Goal: Task Accomplishment & Management: Use online tool/utility

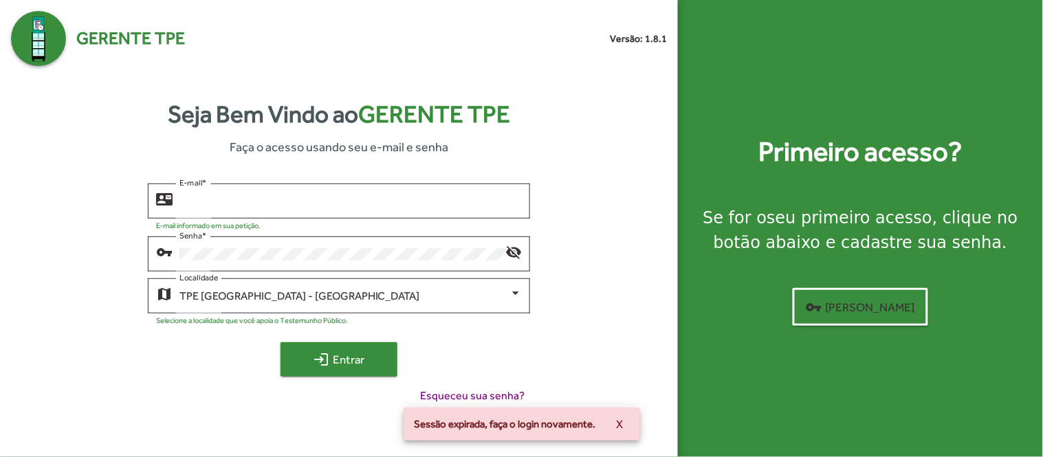
type input "**********"
click at [304, 359] on span "login Entrar" at bounding box center [339, 359] width 92 height 25
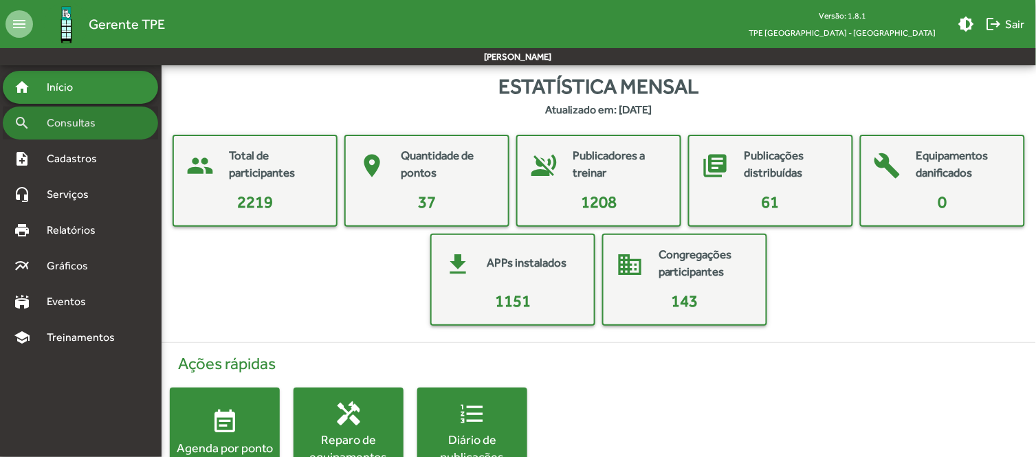
click at [89, 124] on span "Consultas" at bounding box center [76, 123] width 75 height 17
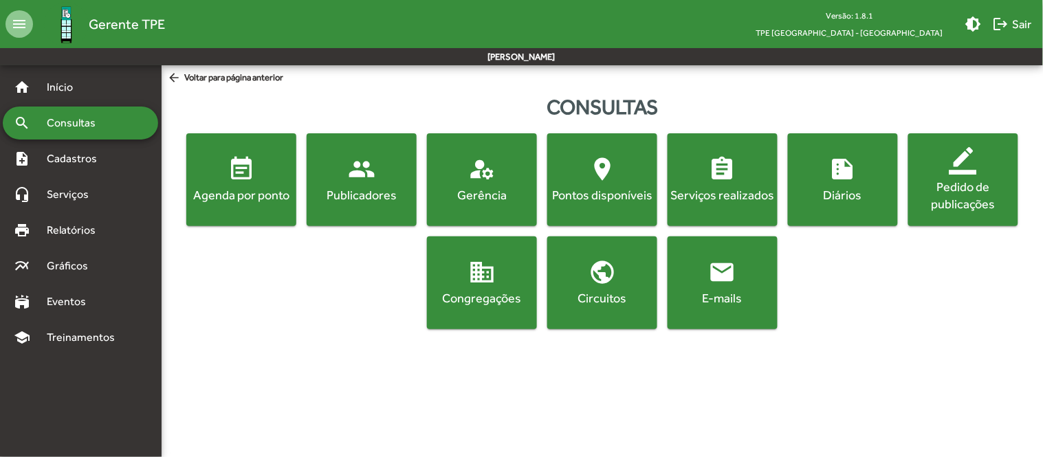
click at [359, 189] on div "Publicadores" at bounding box center [361, 194] width 105 height 17
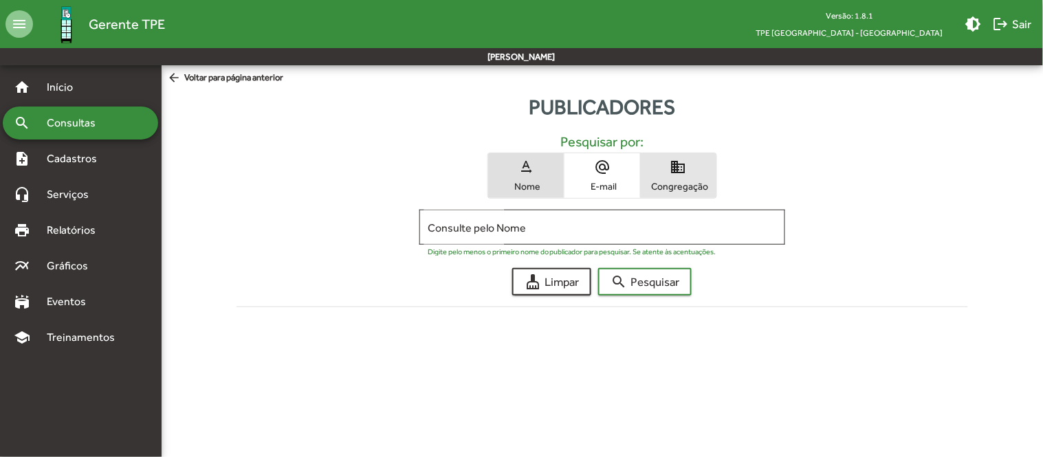
click at [690, 176] on span "domain Congregação" at bounding box center [679, 175] width 76 height 45
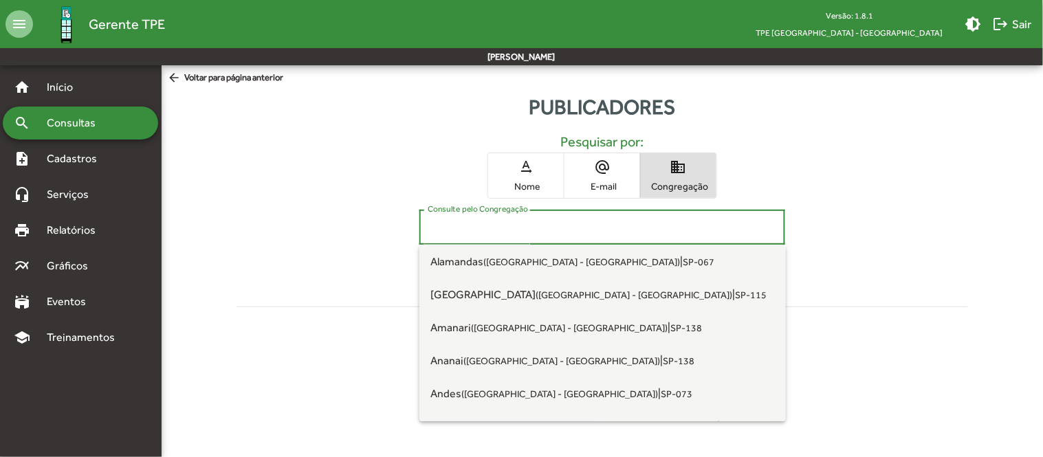
click at [528, 229] on input "Consulte pelo Congregação" at bounding box center [602, 227] width 349 height 12
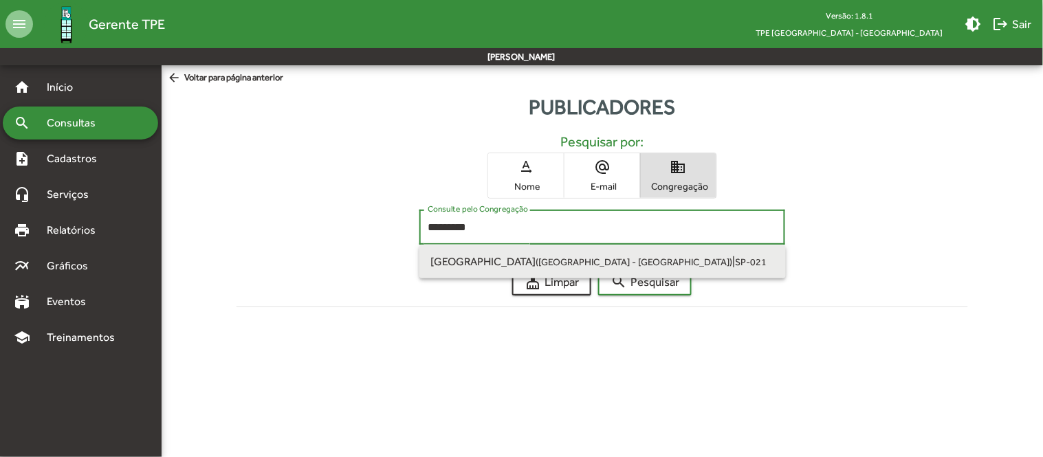
click at [536, 263] on small "([GEOGRAPHIC_DATA] - [GEOGRAPHIC_DATA])" at bounding box center [634, 262] width 197 height 11
type input "**********"
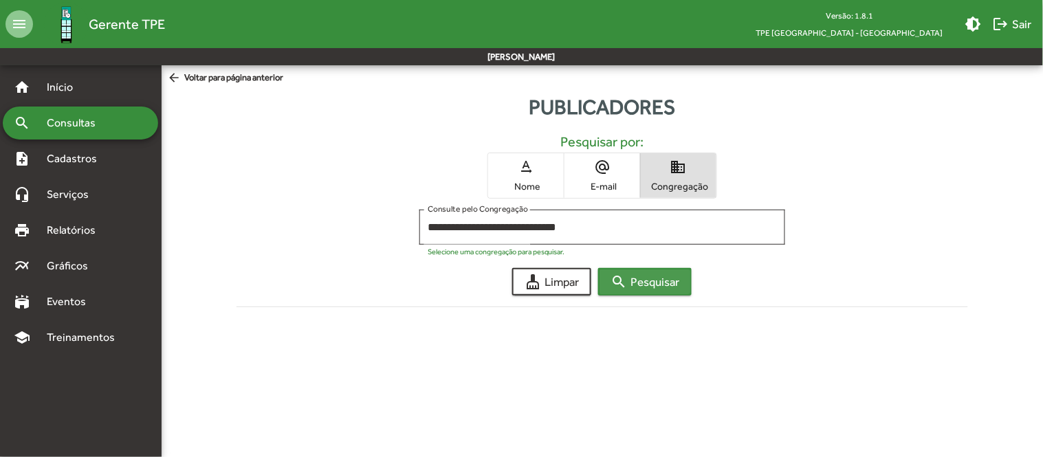
click at [645, 278] on span "search Pesquisar" at bounding box center [645, 282] width 69 height 25
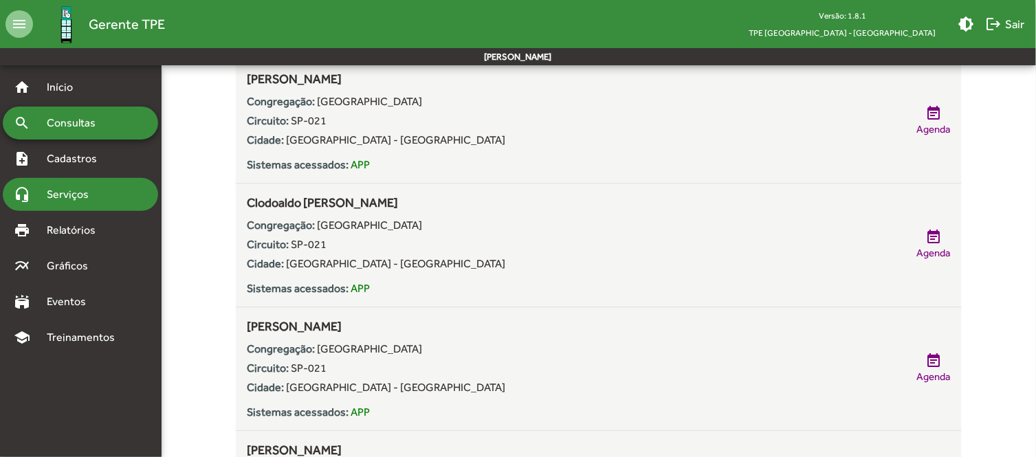
scroll to position [299, 0]
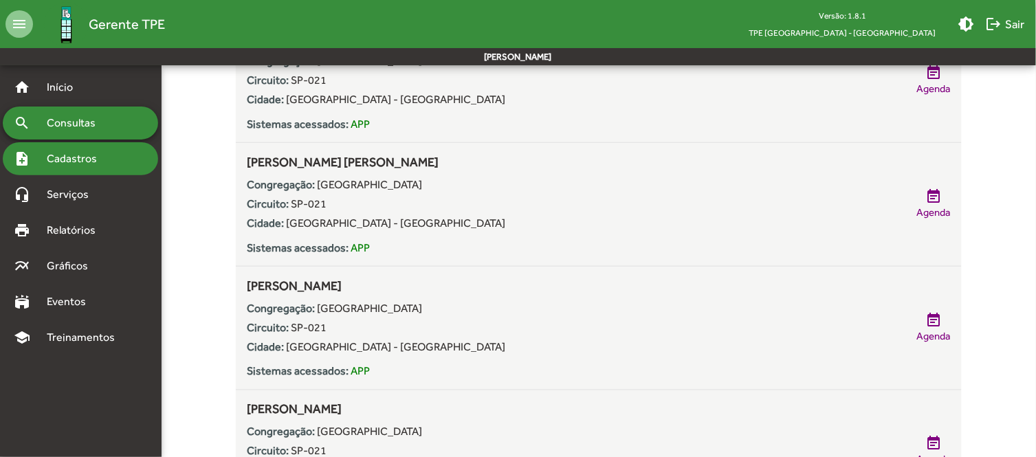
click at [67, 155] on span "Cadastros" at bounding box center [77, 159] width 76 height 17
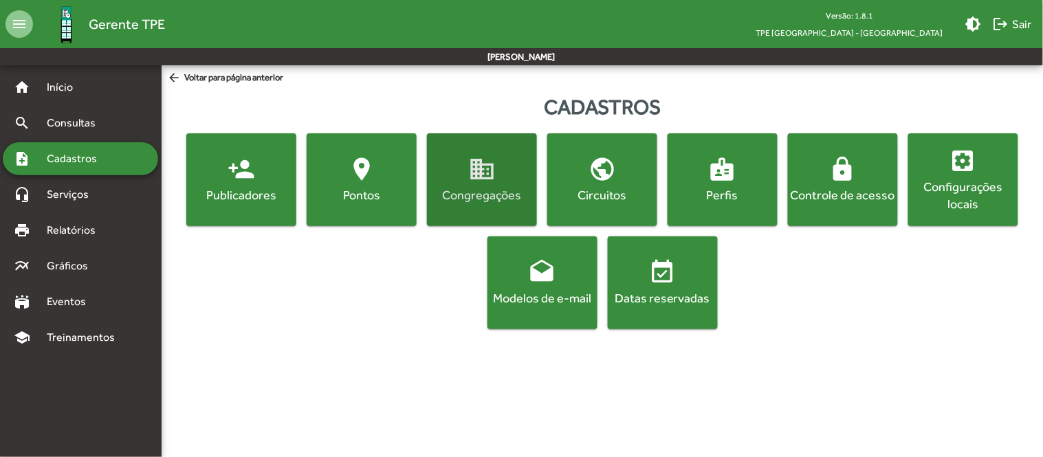
click at [480, 198] on div "Congregações" at bounding box center [482, 194] width 105 height 17
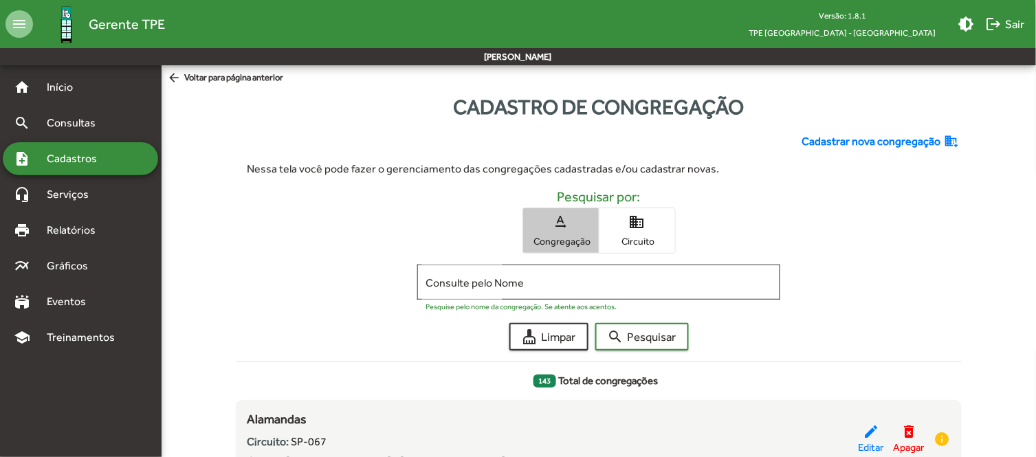
click at [572, 225] on span "text_rotation_none Congregação" at bounding box center [561, 230] width 76 height 45
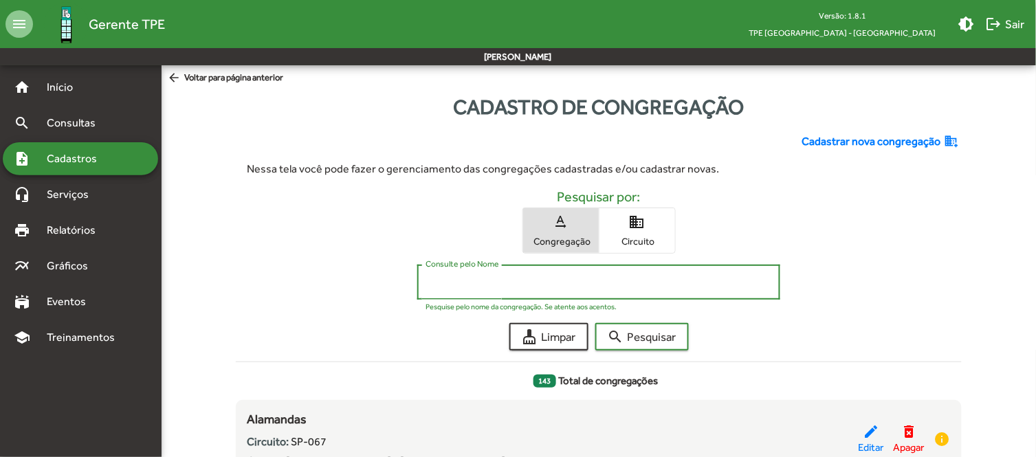
click at [521, 289] on input "Consulte pelo Nome" at bounding box center [599, 282] width 347 height 12
type input "**********"
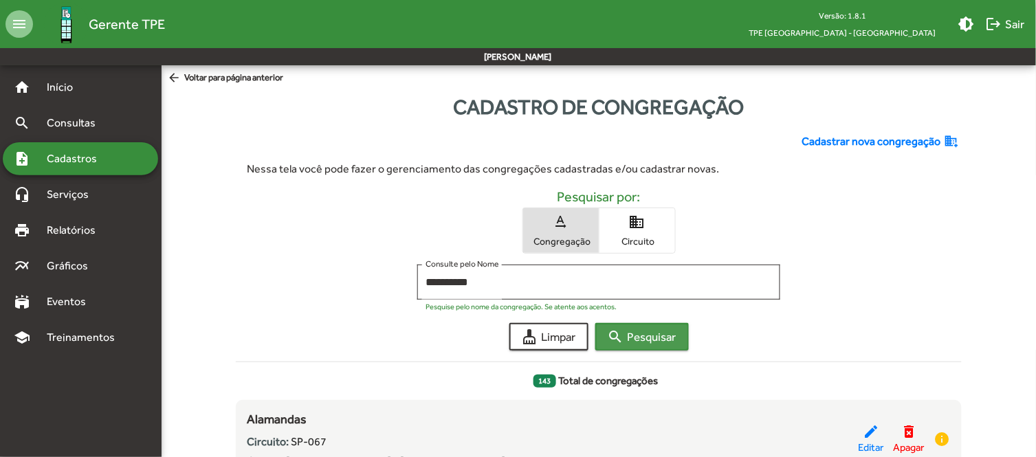
click at [641, 342] on span "search Pesquisar" at bounding box center [642, 337] width 69 height 25
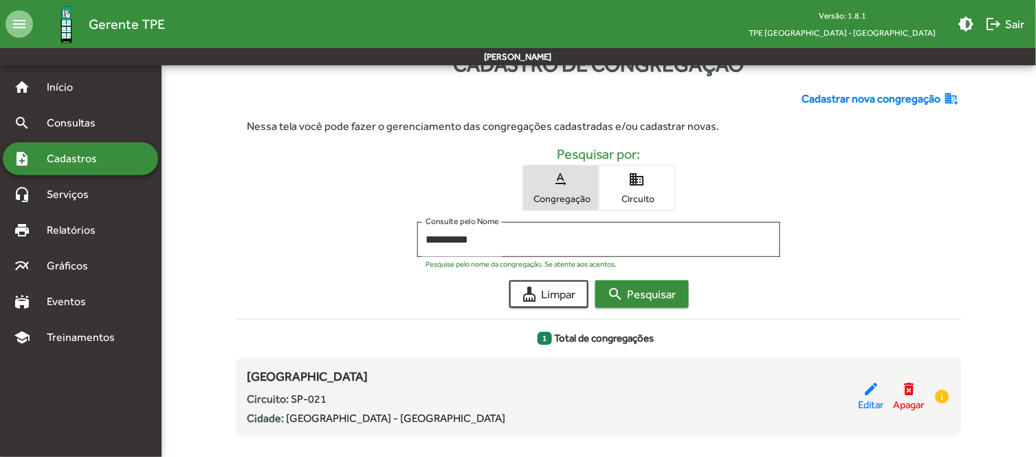
scroll to position [64, 0]
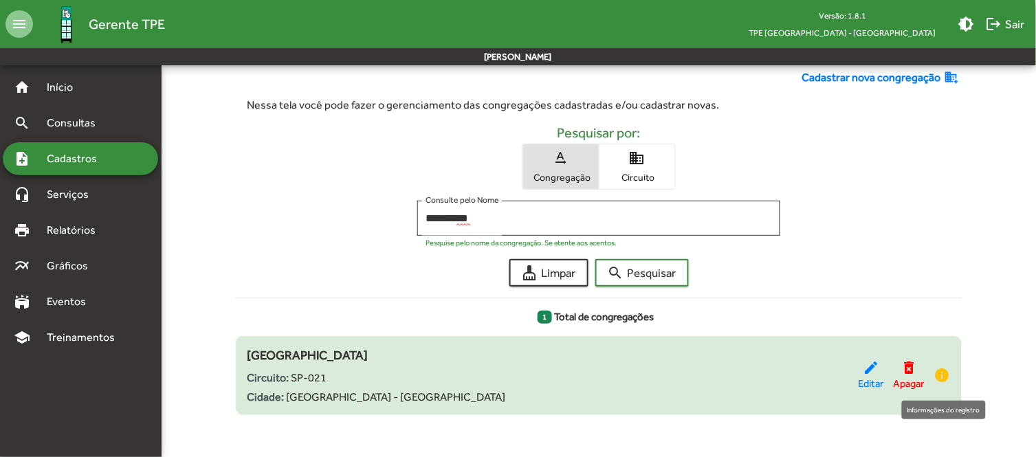
click at [949, 375] on mat-icon "info" at bounding box center [943, 375] width 17 height 17
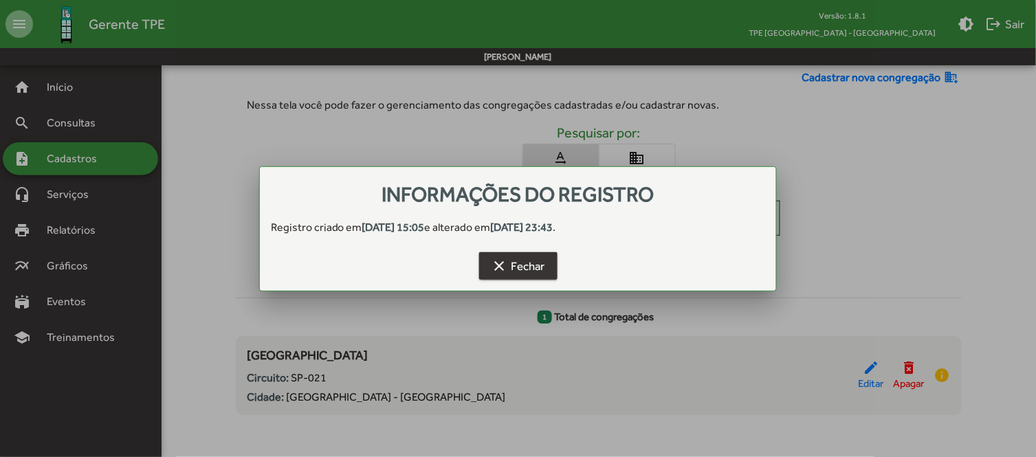
click at [503, 258] on mat-icon "clear" at bounding box center [500, 266] width 17 height 17
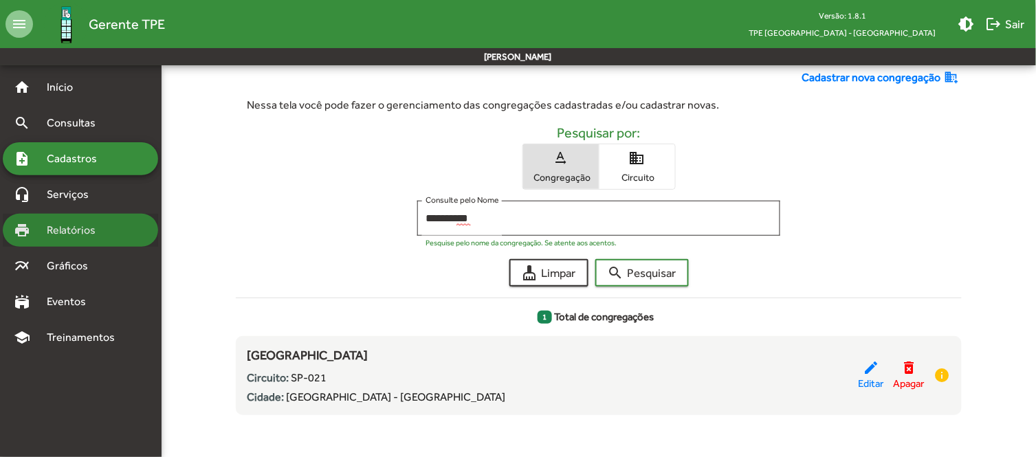
click at [80, 224] on span "Relatórios" at bounding box center [76, 230] width 75 height 17
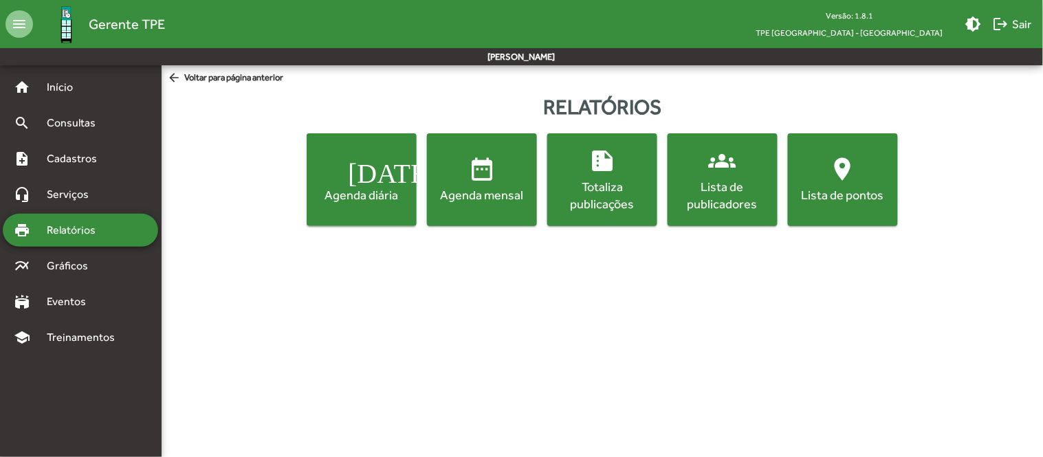
click at [693, 190] on div "Lista de publicadores" at bounding box center [722, 195] width 105 height 34
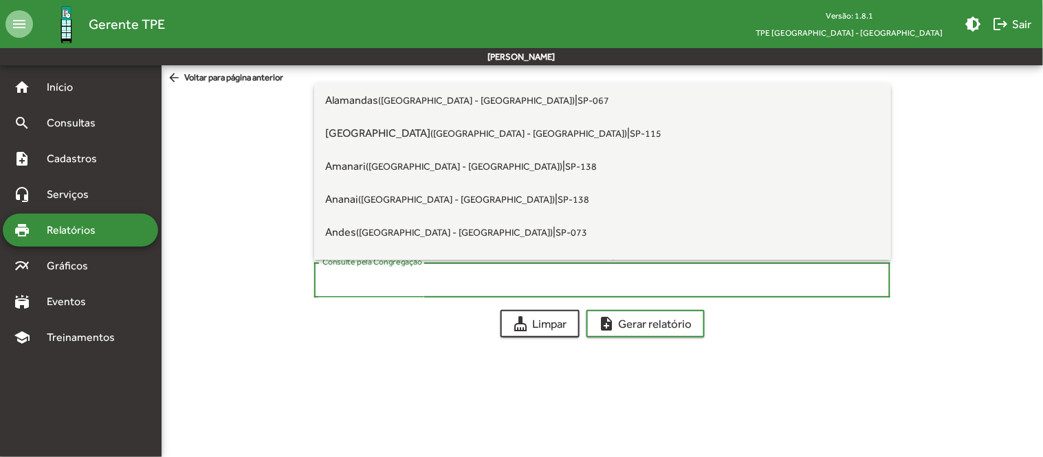
click at [448, 279] on input "Consulte pela Congregação" at bounding box center [603, 280] width 560 height 12
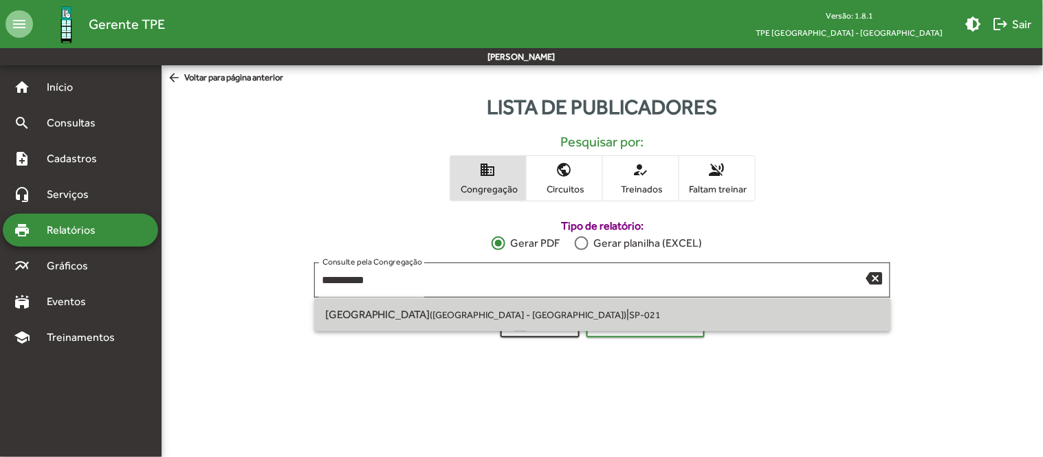
click at [444, 312] on small "([GEOGRAPHIC_DATA] - [GEOGRAPHIC_DATA])" at bounding box center [528, 314] width 197 height 11
type input "**********"
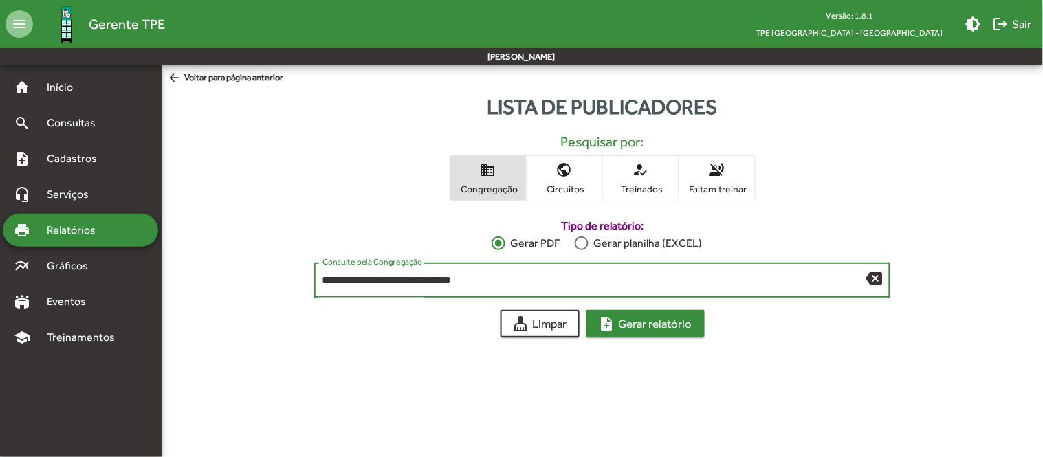
click at [671, 327] on span "note_add Gerar relatório" at bounding box center [646, 324] width 94 height 25
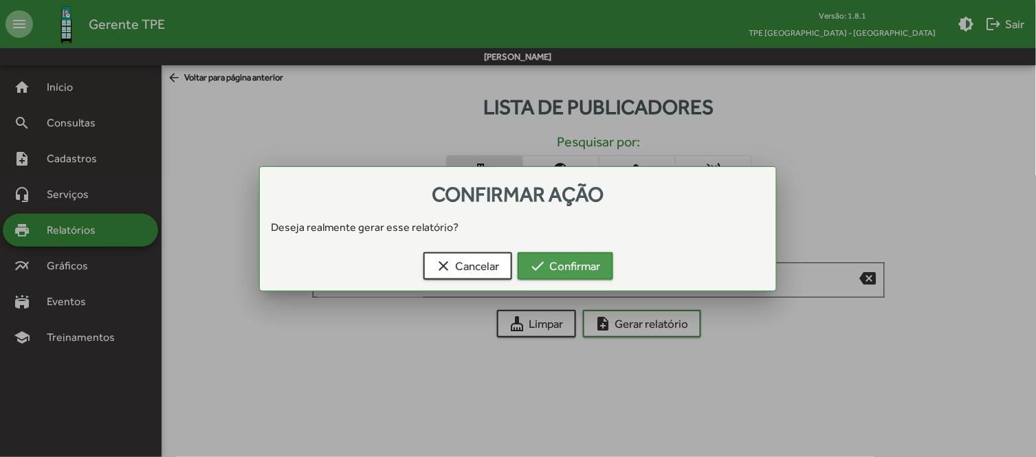
click at [567, 264] on span "check Confirmar" at bounding box center [565, 266] width 71 height 25
